Goal: Task Accomplishment & Management: Manage account settings

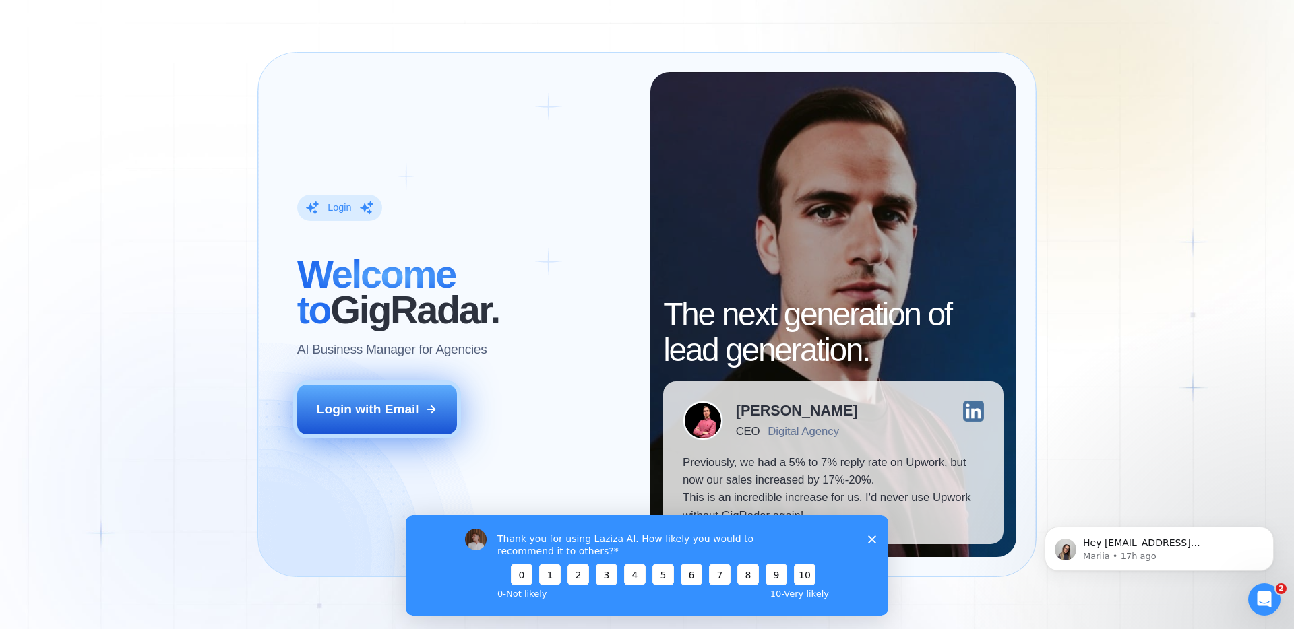
click at [368, 404] on div "Login with Email" at bounding box center [368, 410] width 102 height 18
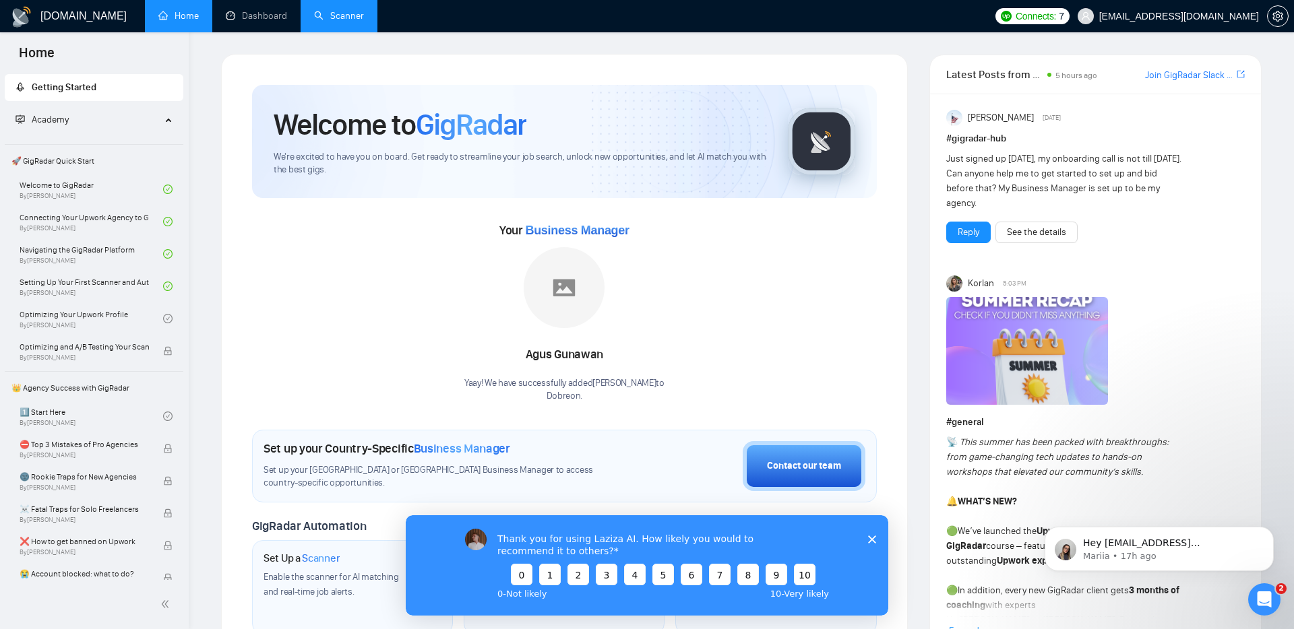
click at [334, 15] on link "Scanner" at bounding box center [339, 15] width 50 height 11
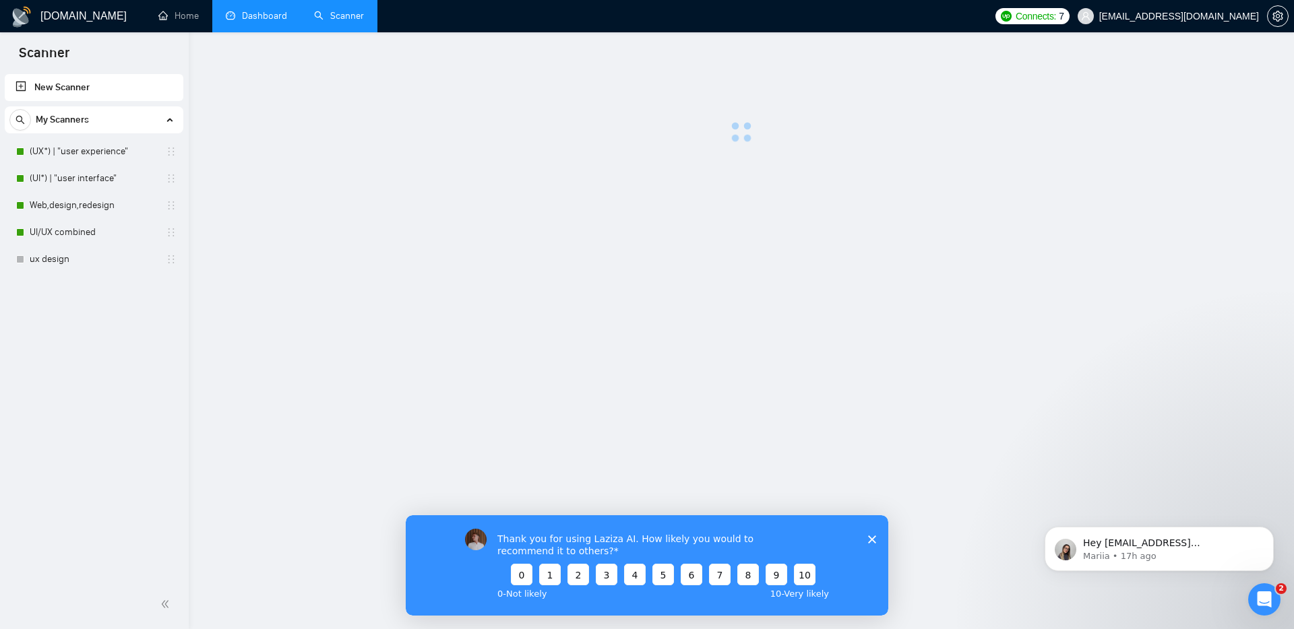
click at [259, 10] on link "Dashboard" at bounding box center [256, 15] width 61 height 11
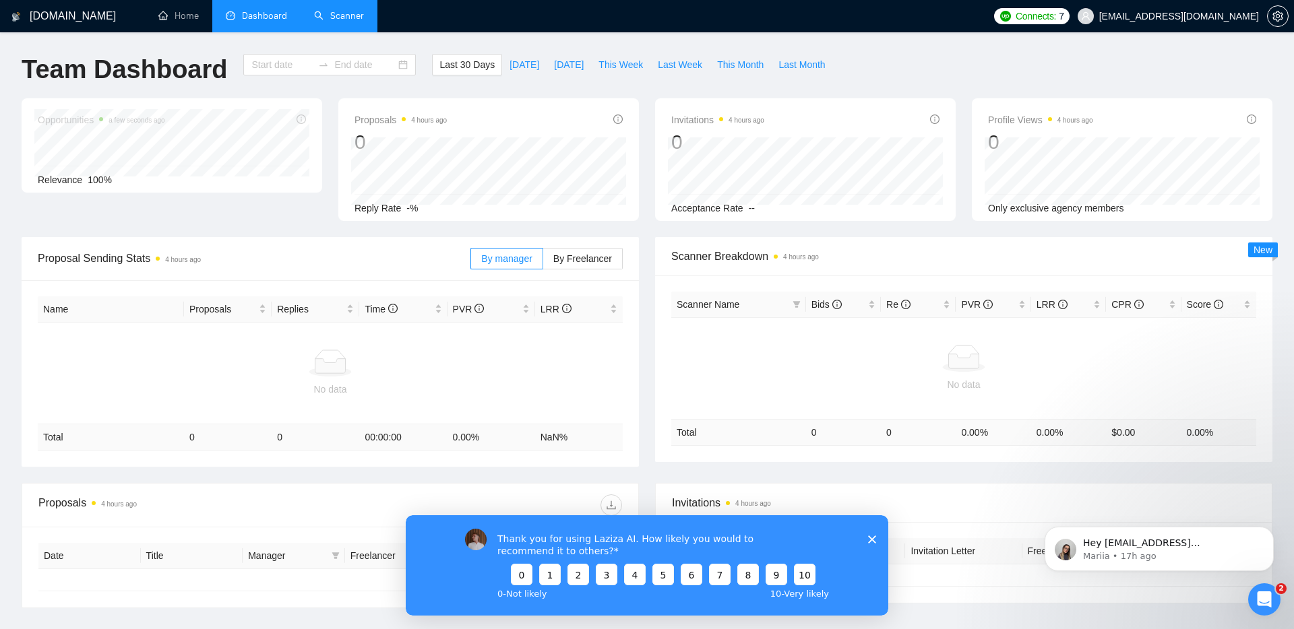
type input "[DATE]"
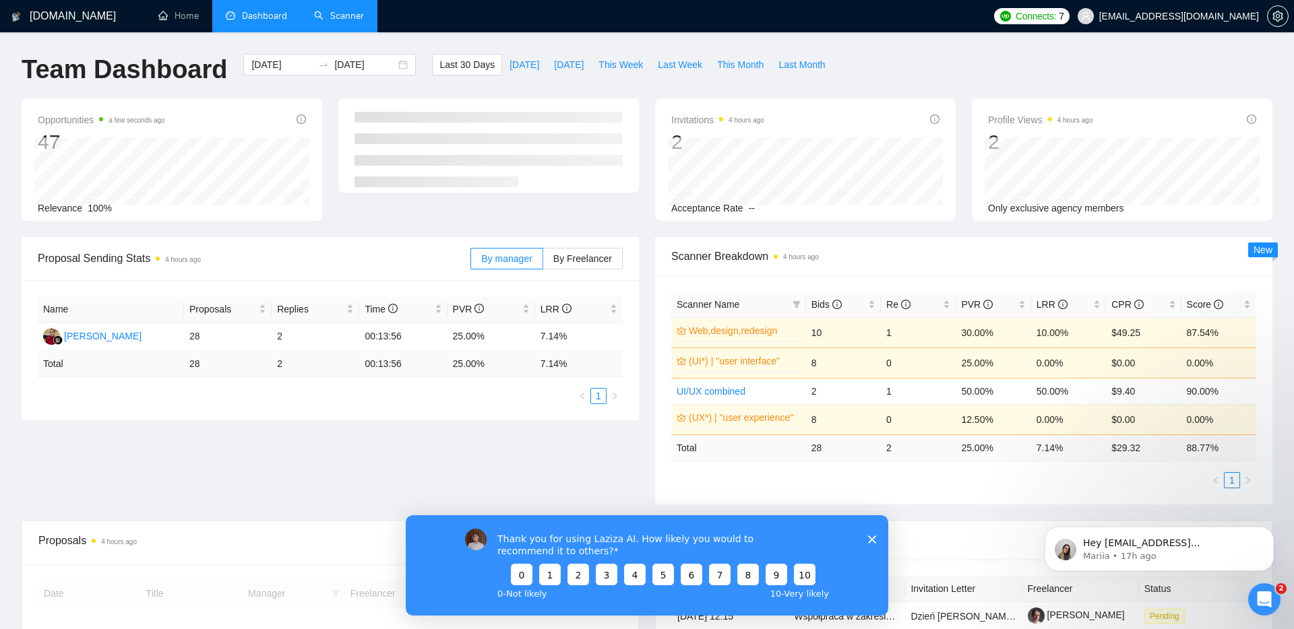
click at [877, 538] on div "Thank you for using Laziza AI. How likely you would to recommend it to others? …" at bounding box center [647, 565] width 482 height 100
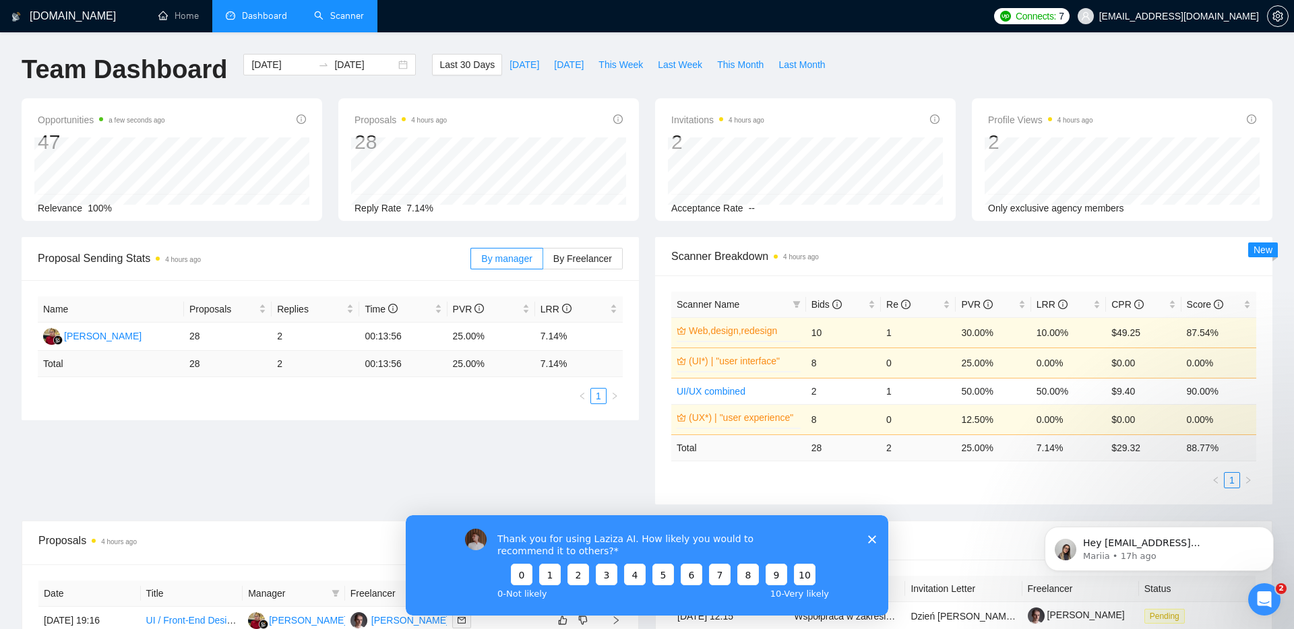
click at [871, 539] on polygon "Close survey" at bounding box center [872, 539] width 8 height 8
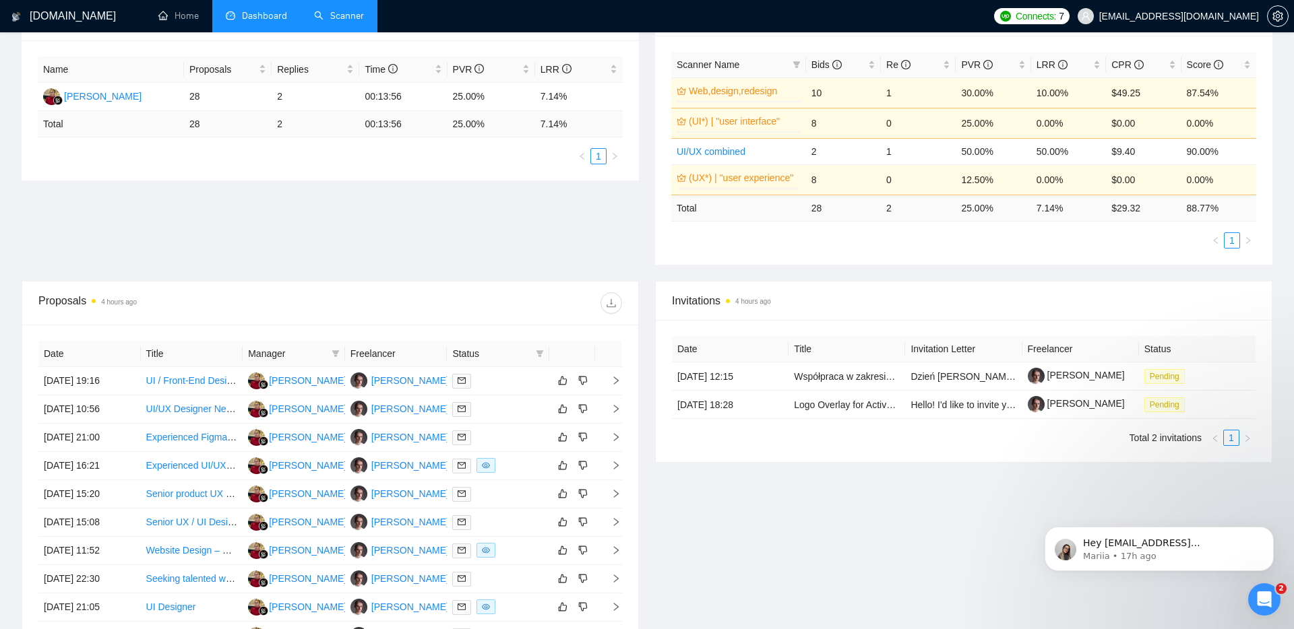
scroll to position [241, 0]
click at [1096, 551] on p "Mariia • 17h ago" at bounding box center [1170, 557] width 174 height 12
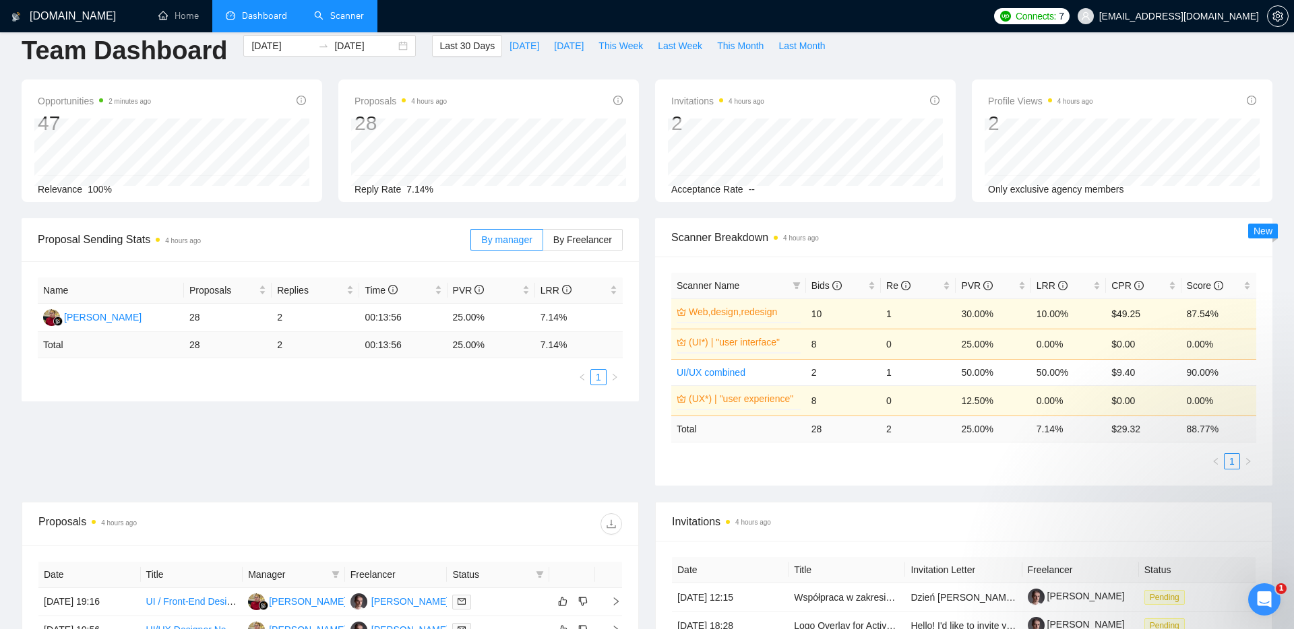
scroll to position [0, 0]
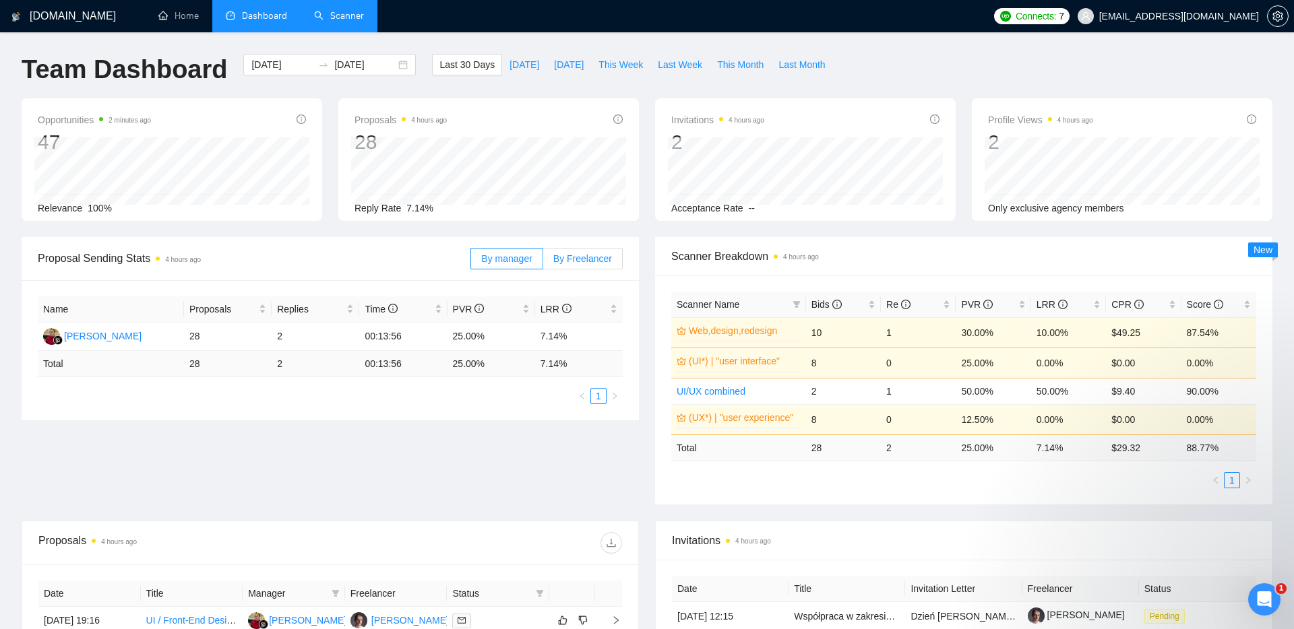
click at [556, 258] on span "By Freelancer" at bounding box center [582, 258] width 59 height 11
click at [543, 262] on input "By Freelancer" at bounding box center [543, 262] width 0 height 0
click at [507, 258] on span "By manager" at bounding box center [506, 258] width 51 height 11
click at [471, 262] on input "By manager" at bounding box center [471, 262] width 0 height 0
